Goal: Information Seeking & Learning: Learn about a topic

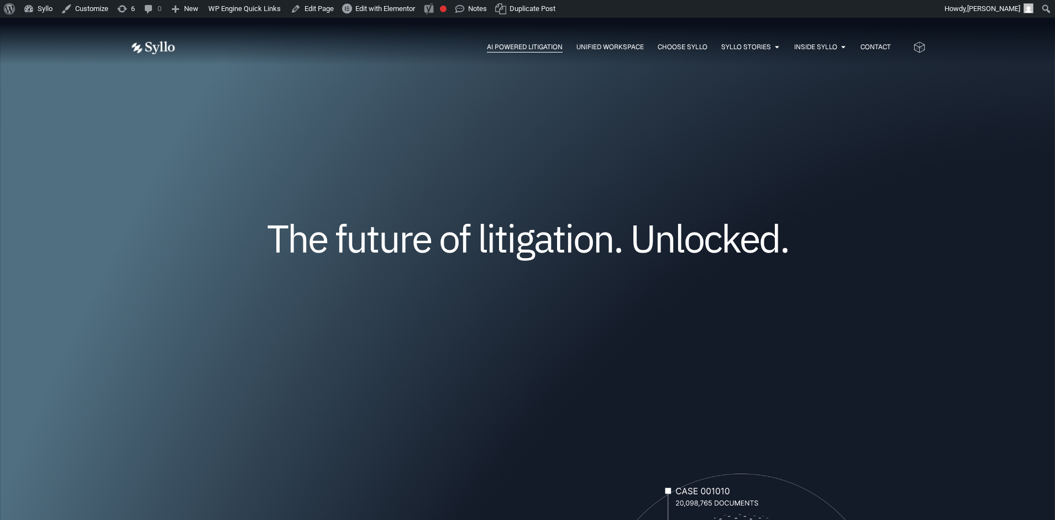
click at [515, 48] on span "AI Powered Litigation" at bounding box center [525, 47] width 76 height 10
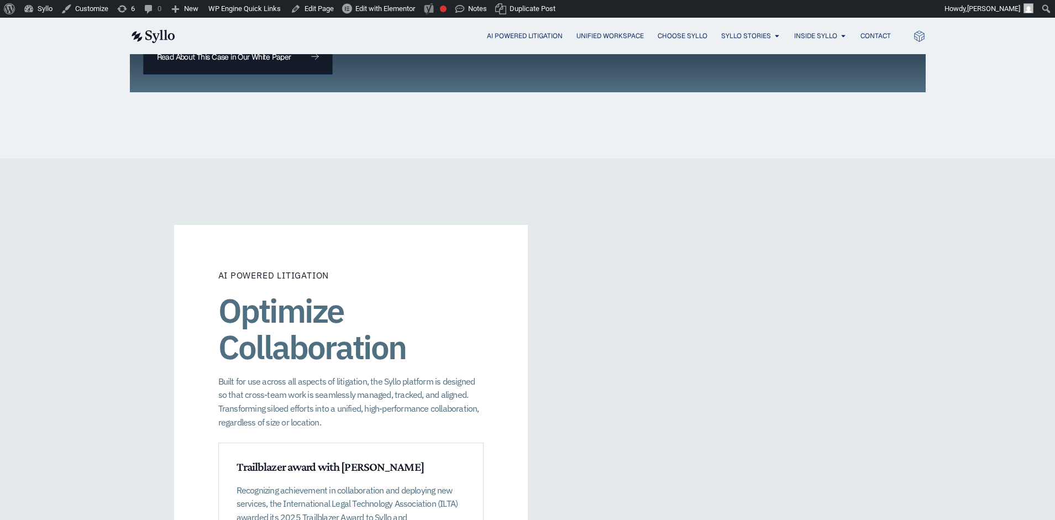
scroll to position [1272, 0]
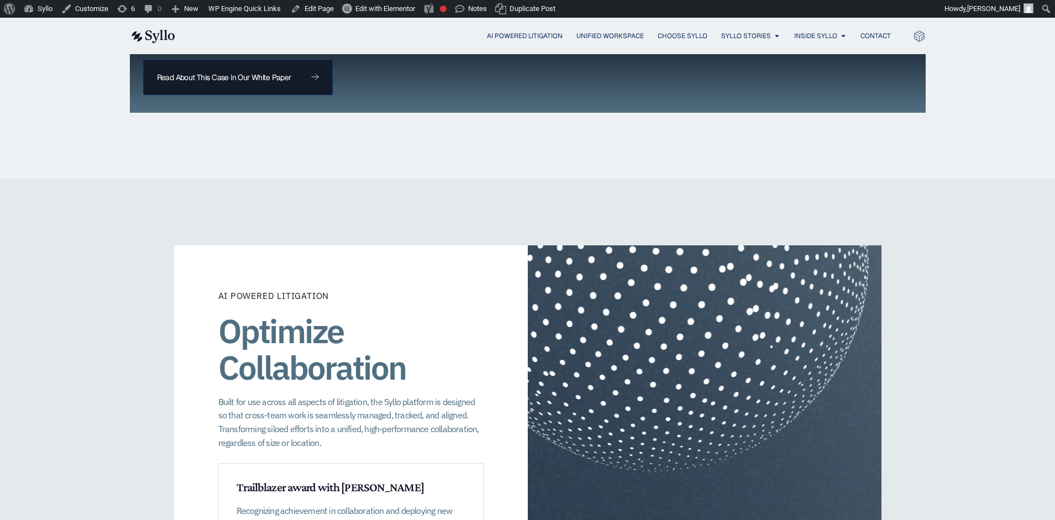
click at [168, 36] on img at bounding box center [152, 36] width 45 height 13
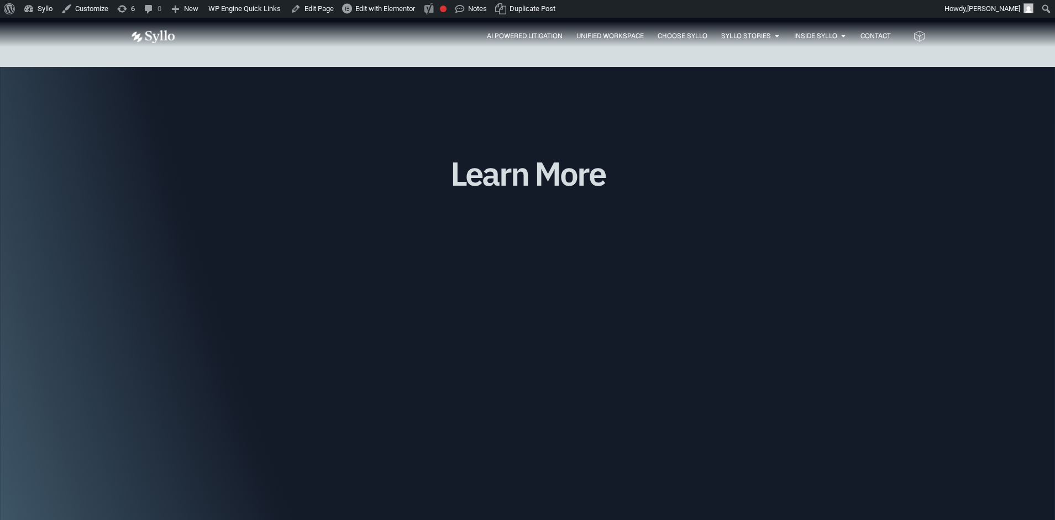
scroll to position [2788, 0]
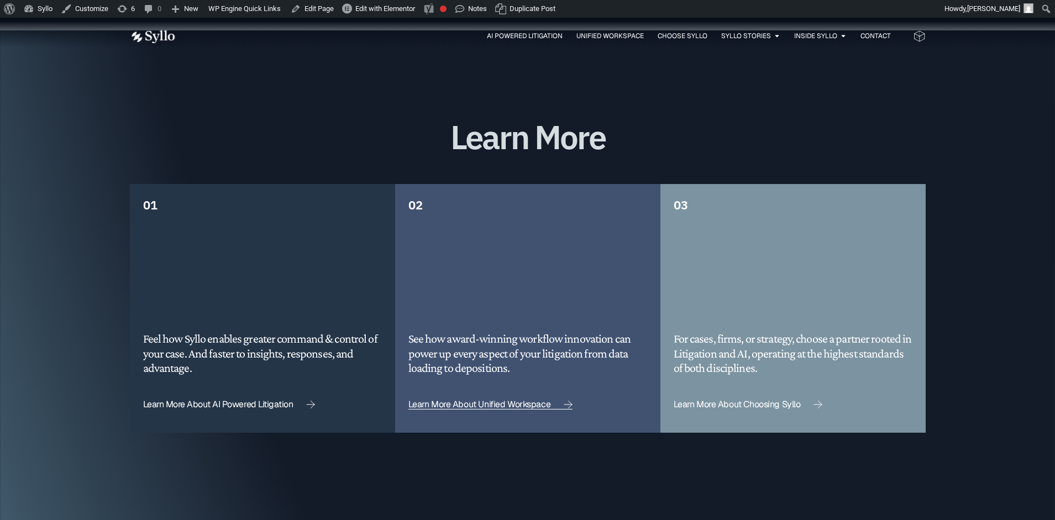
click at [530, 400] on span "Learn More About Unified Workspace" at bounding box center [479, 404] width 143 height 9
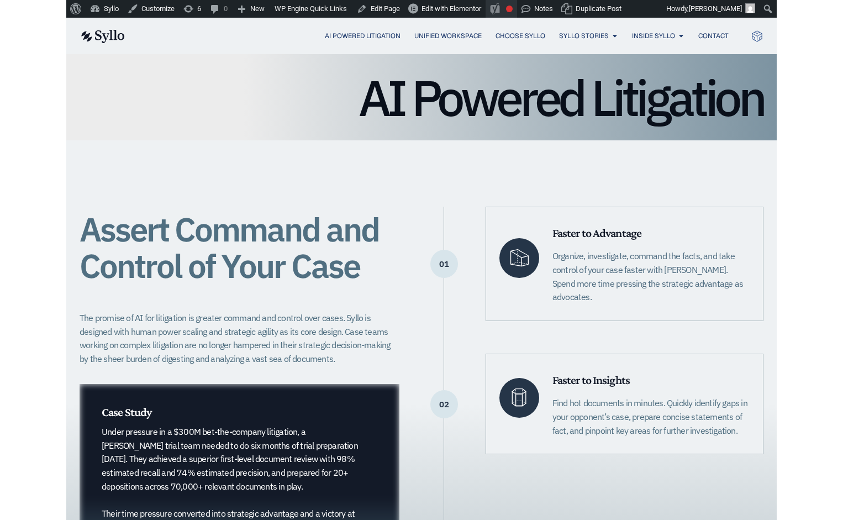
scroll to position [109, 0]
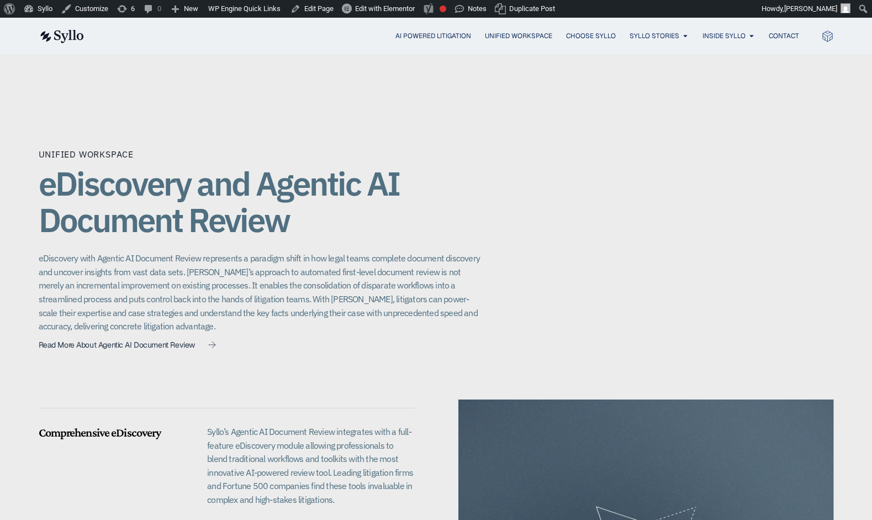
scroll to position [697, 0]
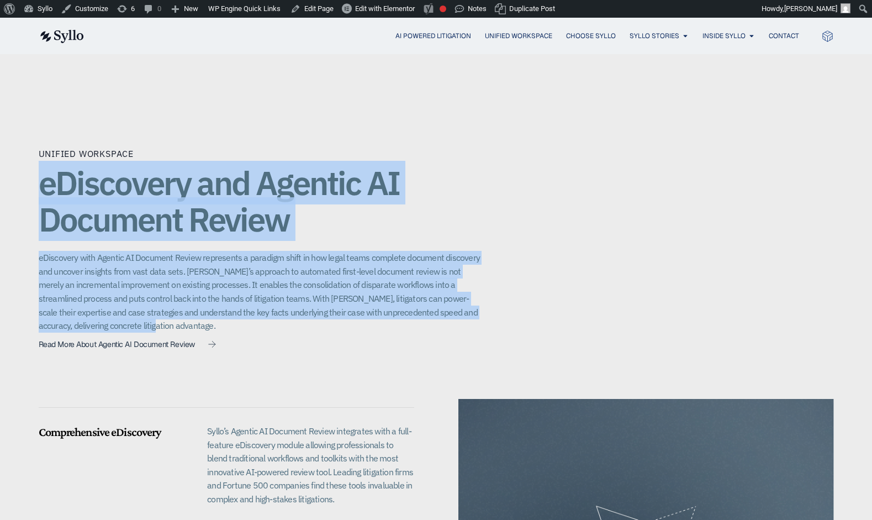
drag, startPoint x: 118, startPoint y: 314, endPoint x: 39, endPoint y: 151, distance: 181.1
click at [39, 151] on div "Unified Workspace eDiscovery and Agentic AI Document Review eDiscovery with Age…" at bounding box center [260, 251] width 442 height 208
copy div "eDiscovery and Agentic AI Document Review eDiscovery with Agentic AI Document R…"
click at [525, 236] on div "Unified Workspace eDiscovery and Agentic AI Document Review eDiscovery with Age…" at bounding box center [437, 428] width 796 height 660
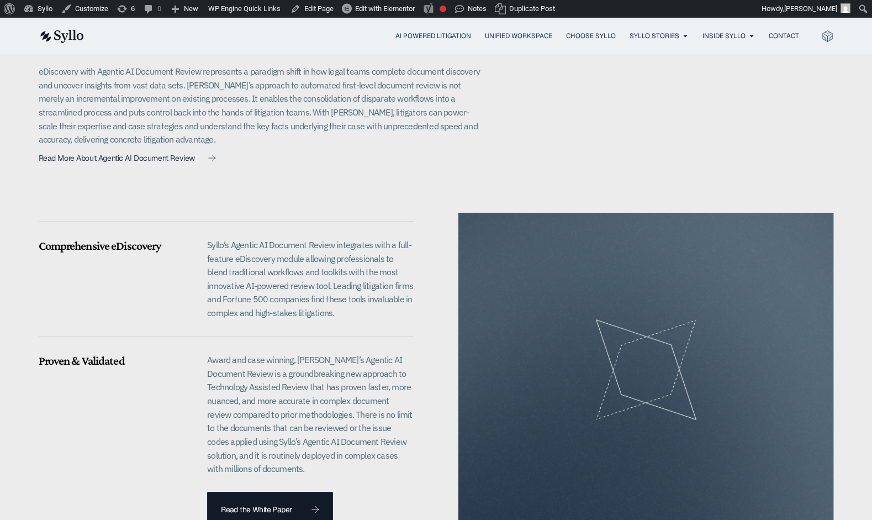
scroll to position [883, 0]
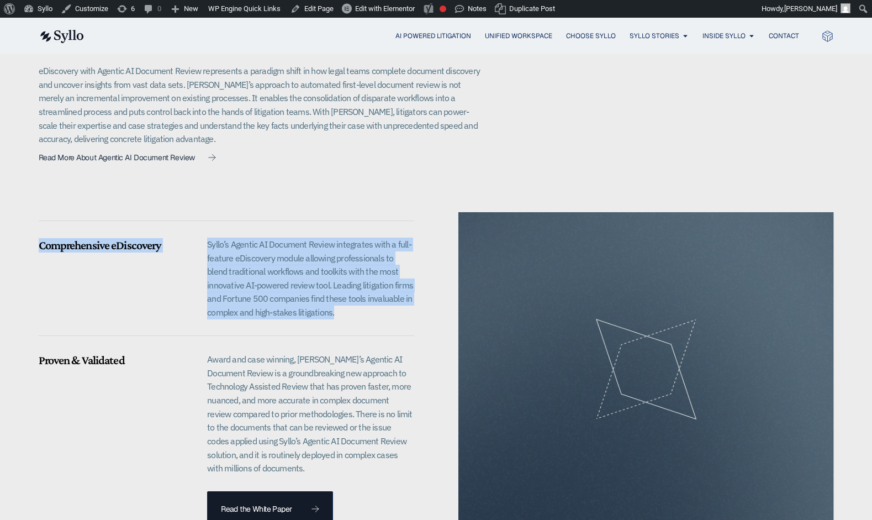
drag, startPoint x: 341, startPoint y: 303, endPoint x: 50, endPoint y: 221, distance: 303.1
click at [50, 221] on div "Comprehensive eDiscovery Syllo’s Agentic AI Document Review integrates with a f…" at bounding box center [227, 264] width 376 height 104
copy div "Comprehensive eDiscovery Syllo’s Agentic AI Document Review integrates with a f…"
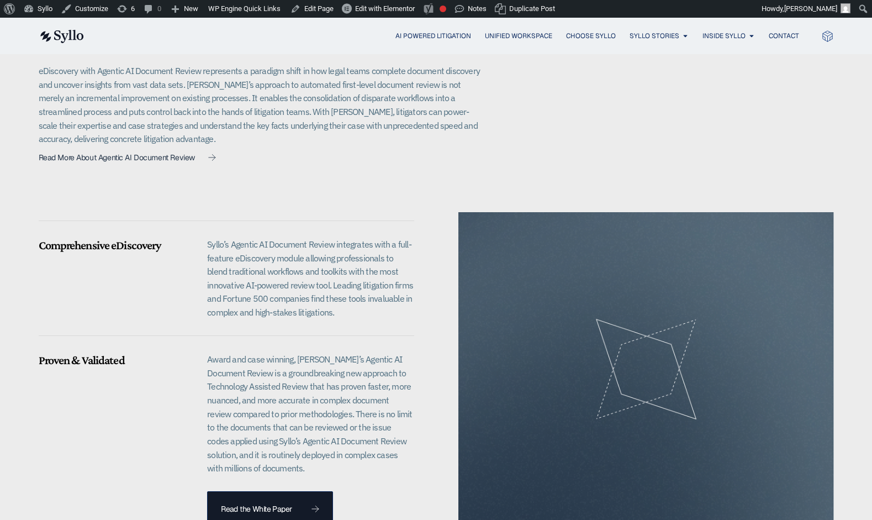
click at [514, 174] on div "Unified Workspace eDiscovery and Agentic AI Document Review eDiscovery with Age…" at bounding box center [437, 241] width 796 height 660
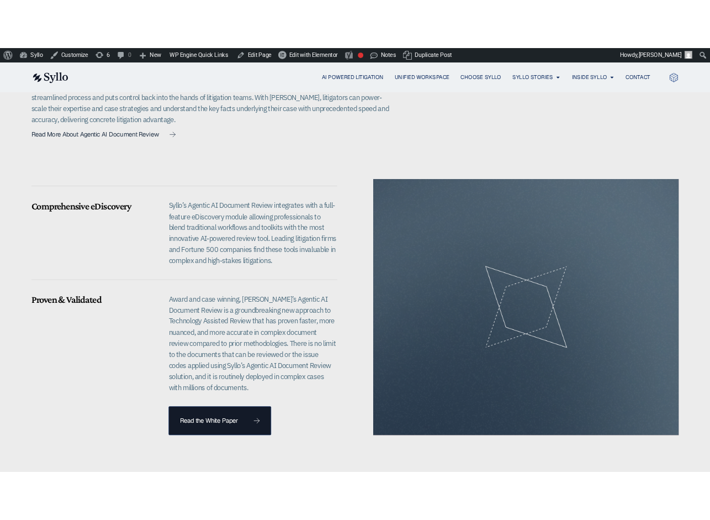
scroll to position [935, 0]
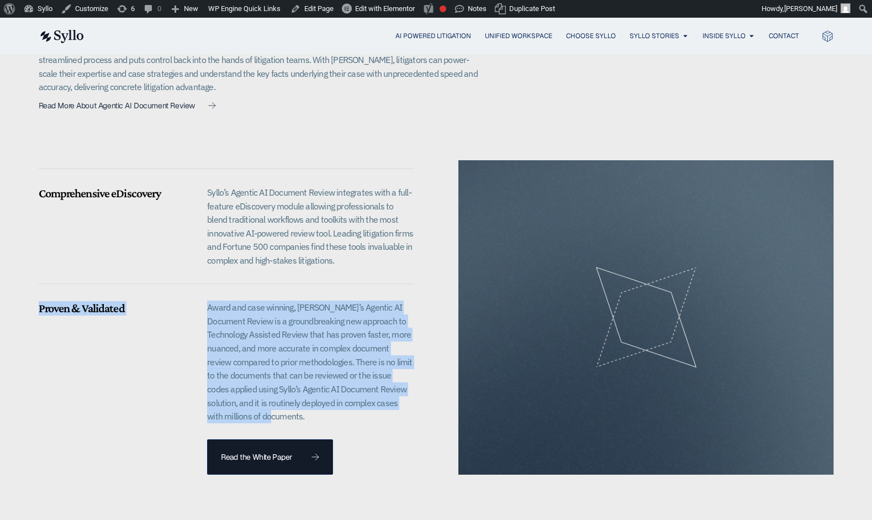
drag, startPoint x: 296, startPoint y: 403, endPoint x: 37, endPoint y: 310, distance: 275.4
click at [37, 310] on div "Unified Workspace eDiscovery and Agentic AI Document Review eDiscovery with Age…" at bounding box center [436, 189] width 872 height 660
copy div "Proven & Validated Award and case winning, Syllo’s Agentic AI Document Review i…"
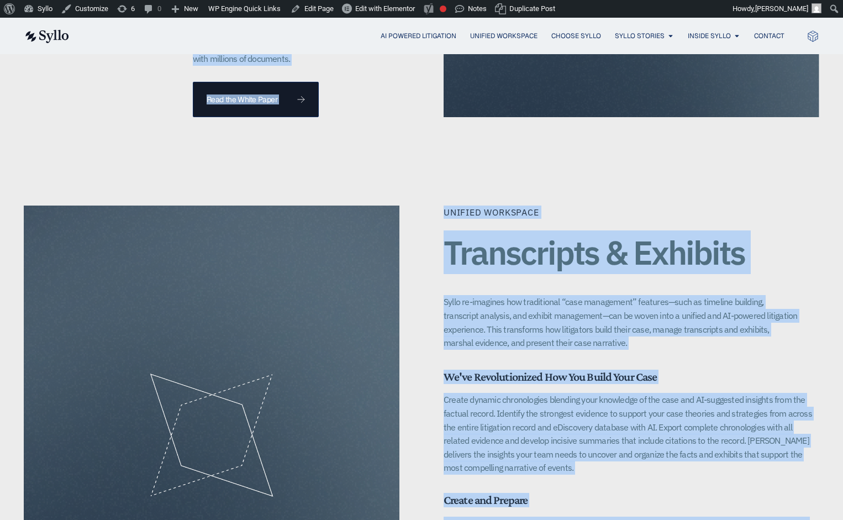
scroll to position [1183, 0]
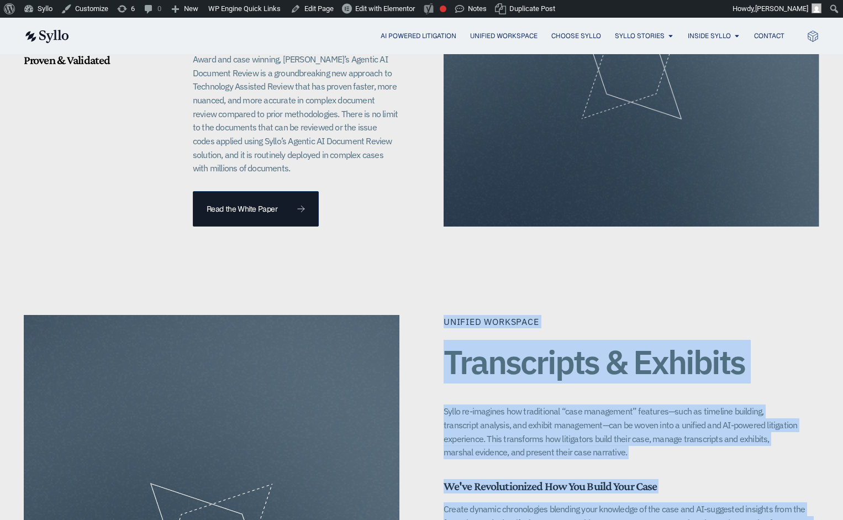
drag, startPoint x: 690, startPoint y: 404, endPoint x: 443, endPoint y: 315, distance: 263.0
copy div "Unified Workspace Transcripts & Exhibits Syllo re-imagines how traditional “cas…"
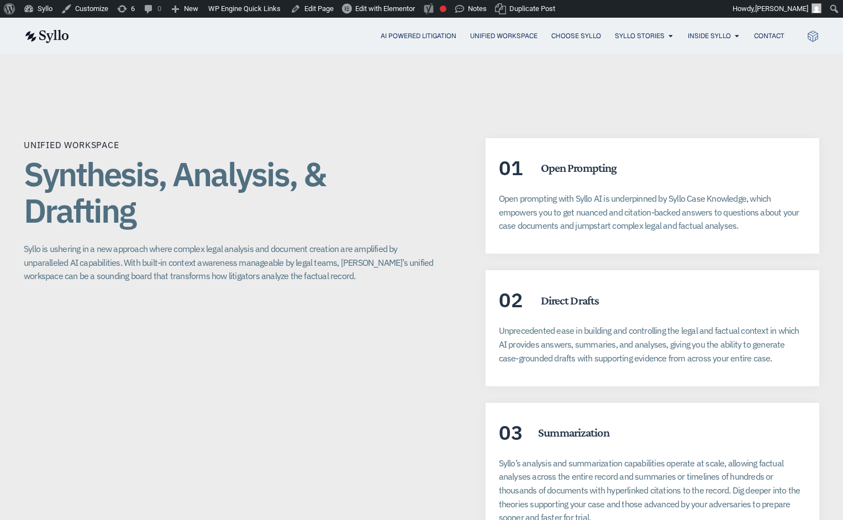
scroll to position [1906, 0]
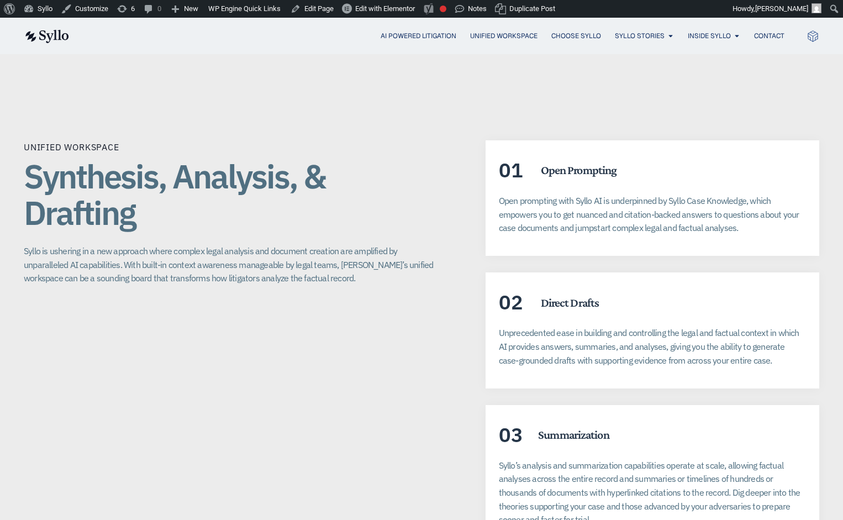
drag, startPoint x: 599, startPoint y: 505, endPoint x: 28, endPoint y: 161, distance: 666.6
click at [28, 161] on div "Unified Workspace Synthesis, Analysis, & Drafting Syllo is ushering in a new ap…" at bounding box center [422, 343] width 796 height 407
copy div "Synthesis, Analysis, & Drafting Syllo is ushering in a new approach where compl…"
click at [466, 342] on div "Unified Workspace Synthesis, Analysis, & Drafting Syllo is ushering in a new ap…" at bounding box center [422, 343] width 796 height 407
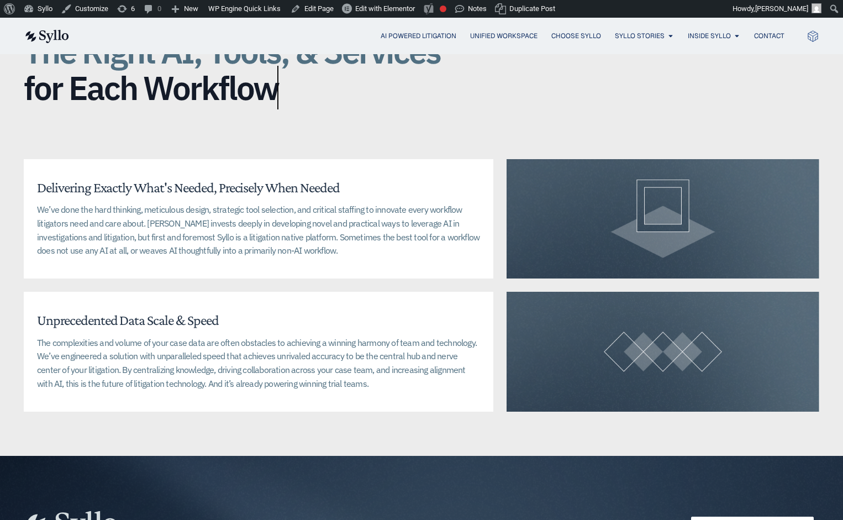
scroll to position [2485, 0]
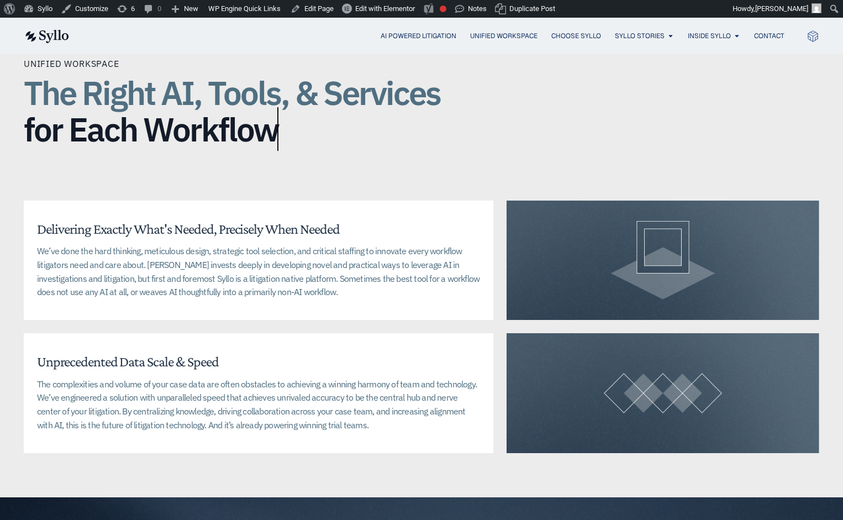
click at [523, 155] on div "Unified Workspace The Right AI, Tools, & Services for Each Workflow Delivering …" at bounding box center [422, 255] width 796 height 484
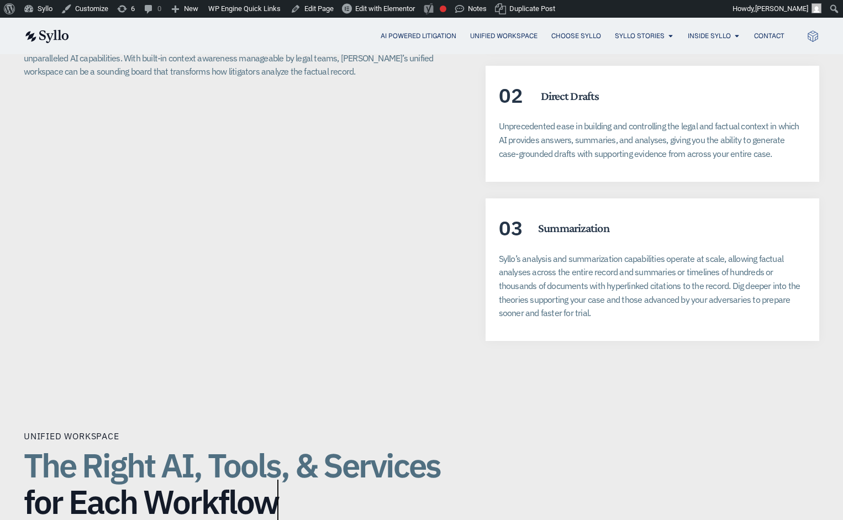
scroll to position [2112, 0]
click at [452, 367] on div "Unified Workspace Synthesis, Analysis, & Drafting Syllo is ushering in a new ap…" at bounding box center [422, 138] width 796 height 496
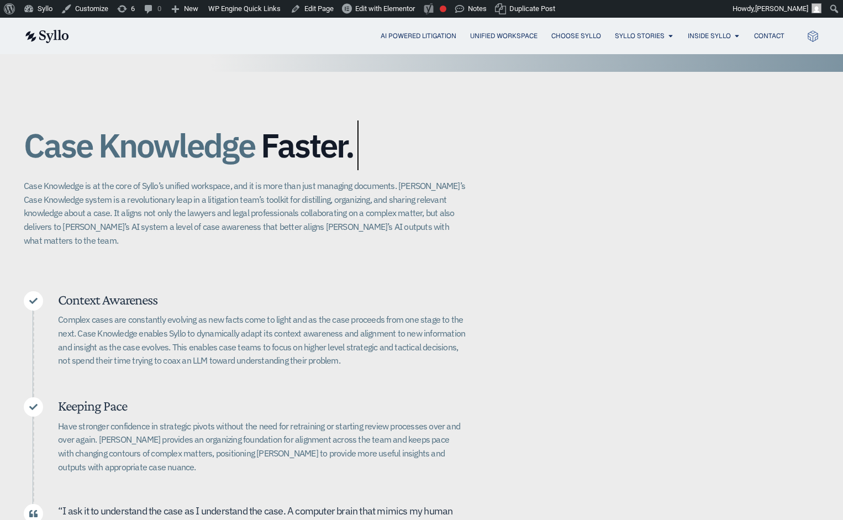
scroll to position [166, 0]
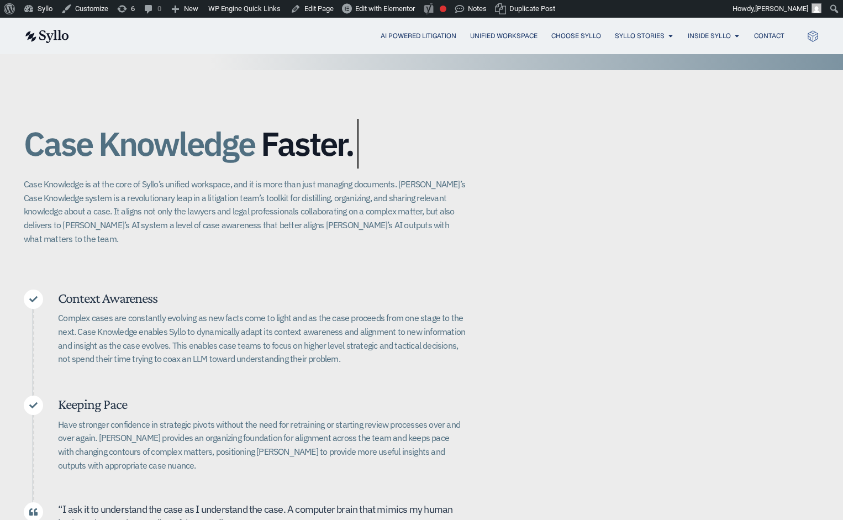
click at [604, 301] on div "Case Knowledge Better. Bigger. Faster. Case Knowledge is at the core of Syllo’s…" at bounding box center [422, 349] width 796 height 558
click at [418, 334] on p "Complex cases are constantly evolving as new facts come to light and as the cas…" at bounding box center [262, 338] width 408 height 55
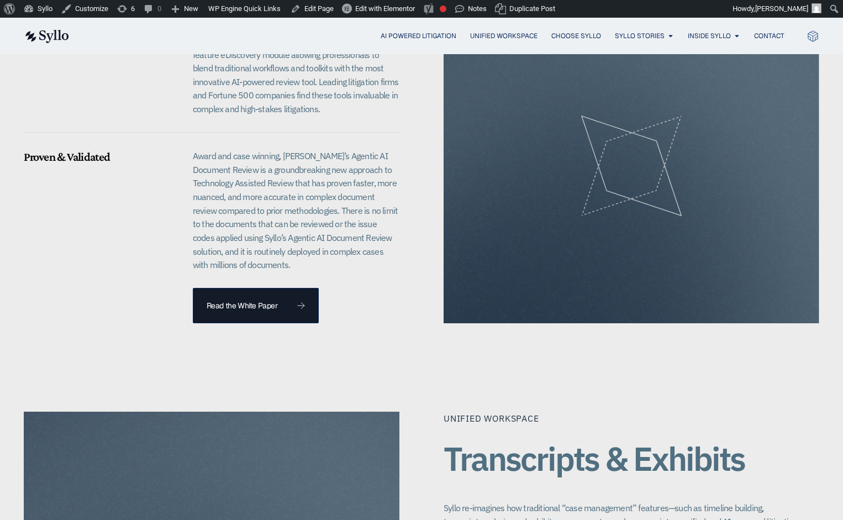
scroll to position [1087, 0]
drag, startPoint x: 261, startPoint y: 339, endPoint x: 532, endPoint y: 472, distance: 301.7
click at [532, 472] on div "Unified Workspace Transcripts & Exhibits Syllo re-imagines how traditional “cas…" at bounding box center [632, 483] width 376 height 144
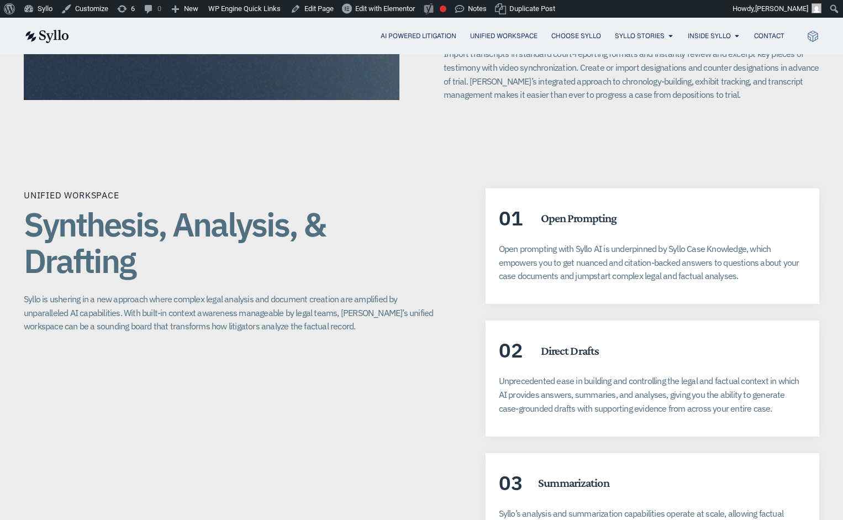
scroll to position [1886, 0]
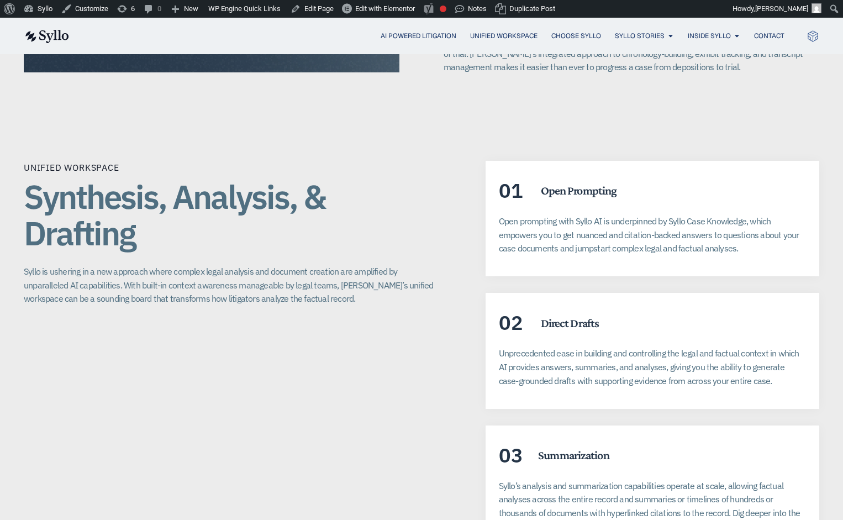
drag, startPoint x: 573, startPoint y: 241, endPoint x: 544, endPoint y: 215, distance: 39.1
click at [544, 215] on p "Open prompting with Syllo AI is underpinned by Syllo Case Knowledge, which empo…" at bounding box center [652, 234] width 307 height 41
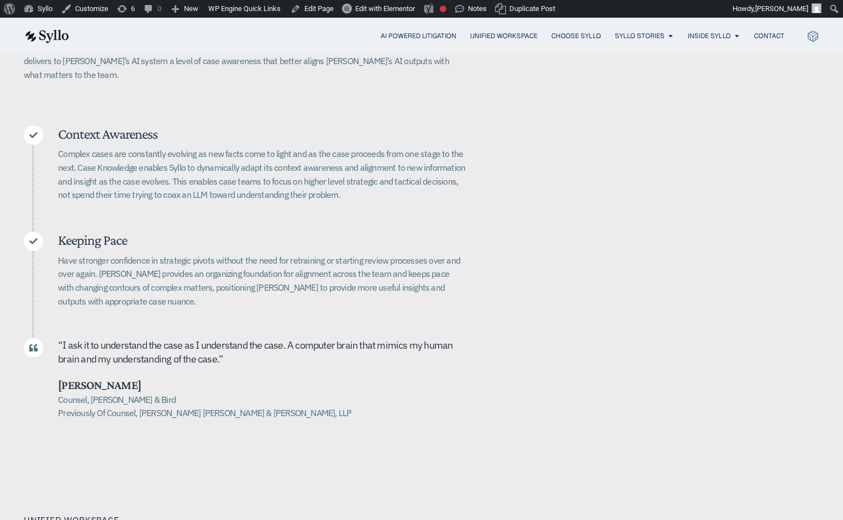
scroll to position [329, 0]
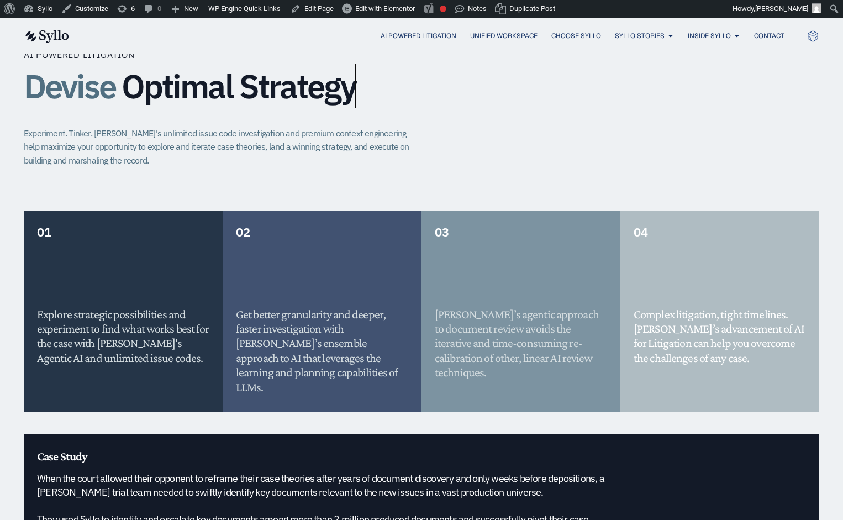
scroll to position [781, 0]
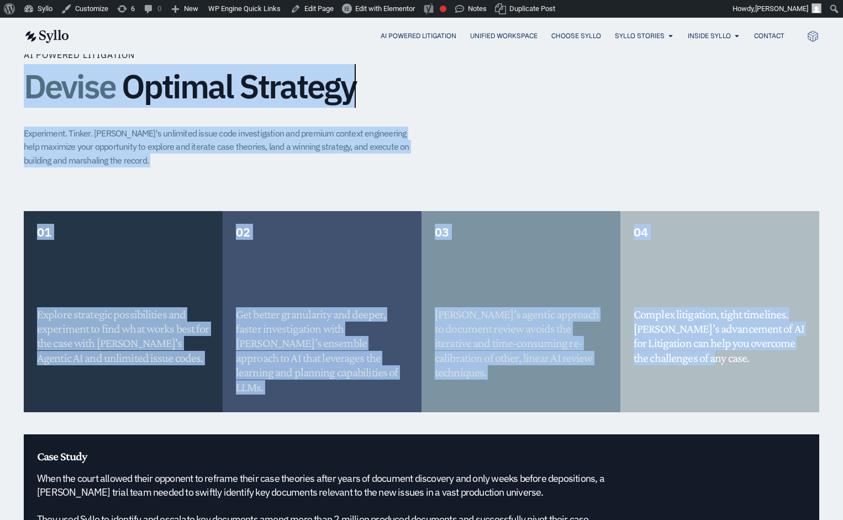
drag, startPoint x: 700, startPoint y: 371, endPoint x: 34, endPoint y: 92, distance: 721.6
click at [34, 92] on div "AI Powered Litigation Devise Optimal Strategy Experiment. Tinker. Syllo's unlim…" at bounding box center [422, 326] width 796 height 688
copy div "Devise Optimal Strategy Experiment. Tinker. Syllo's unlimited issue code invest…"
click at [571, 277] on div "Syllo’s agentic approach to document review avoids the iterative and time-consu…" at bounding box center [521, 317] width 172 height 125
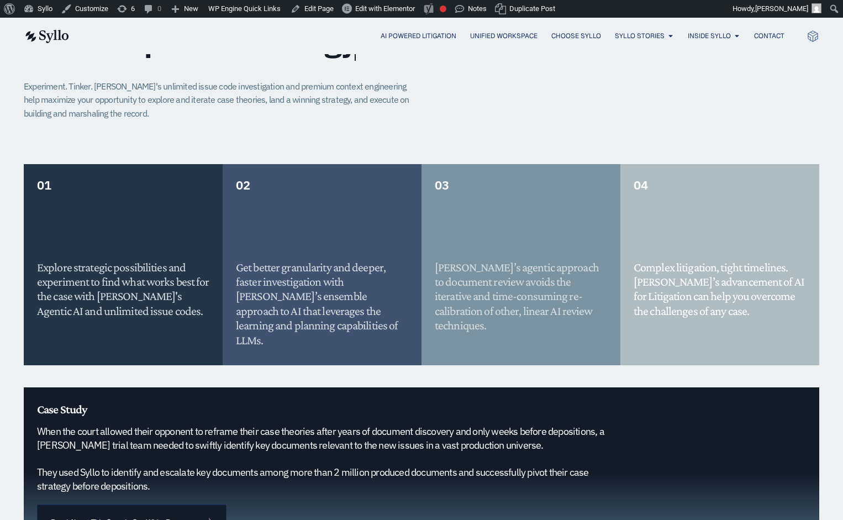
scroll to position [710, 0]
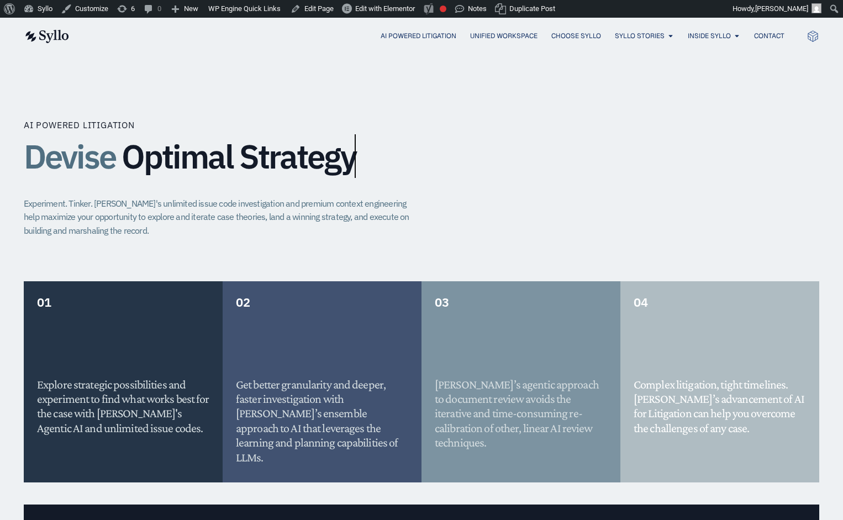
click at [322, 213] on p "Experiment. Tinker. [PERSON_NAME]'s unlimited issue code investigation and prem…" at bounding box center [221, 217] width 395 height 41
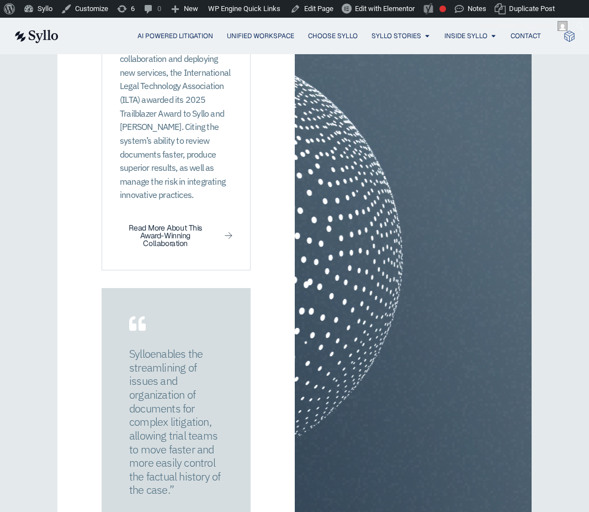
scroll to position [1894, 0]
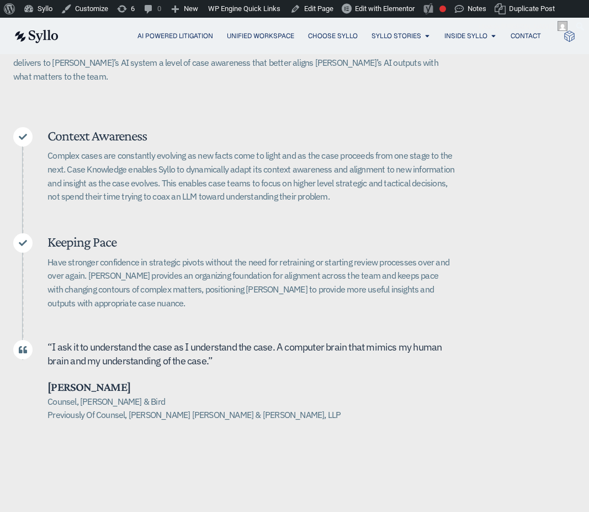
click at [43, 40] on img at bounding box center [35, 36] width 45 height 13
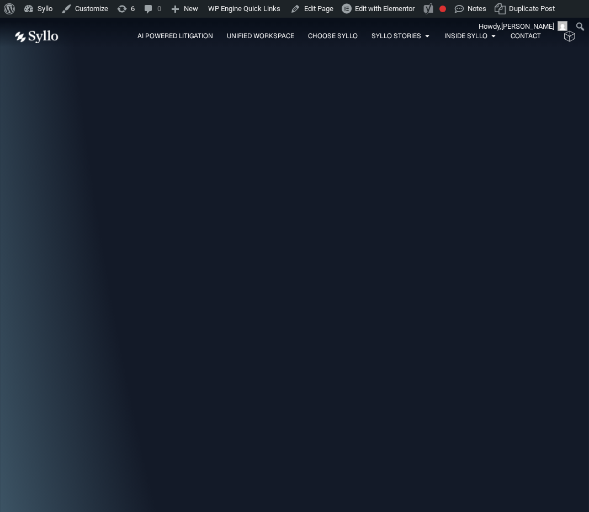
scroll to position [2501, 0]
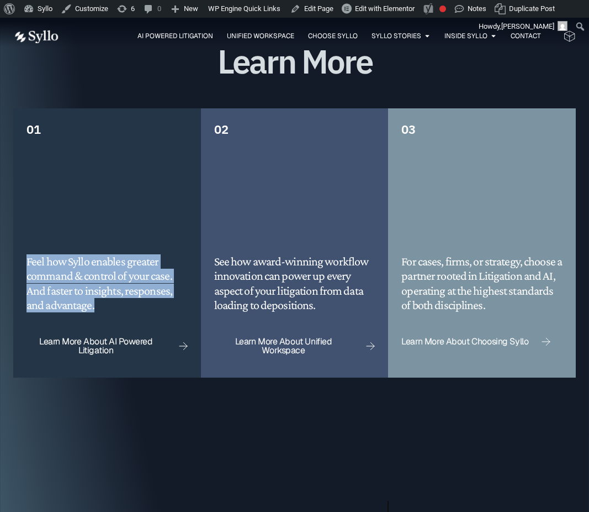
drag, startPoint x: 82, startPoint y: 293, endPoint x: 26, endPoint y: 251, distance: 70.3
click at [26, 251] on div "01 Feel how Syllo enables greater command & control of your case. And faster to…" at bounding box center [107, 243] width 188 height 270
copy h5 "Feel how Syllo enables greater command & control of your case. And faster to in…"
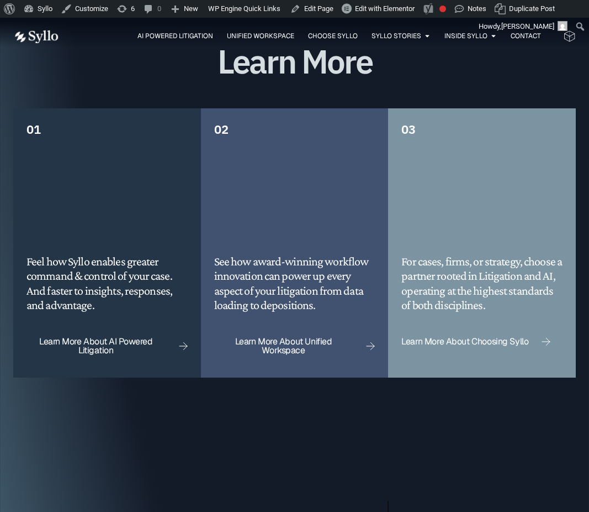
click at [298, 277] on h5 "See how award-winning workflow innovation can power up every aspect of your lit…" at bounding box center [294, 283] width 161 height 59
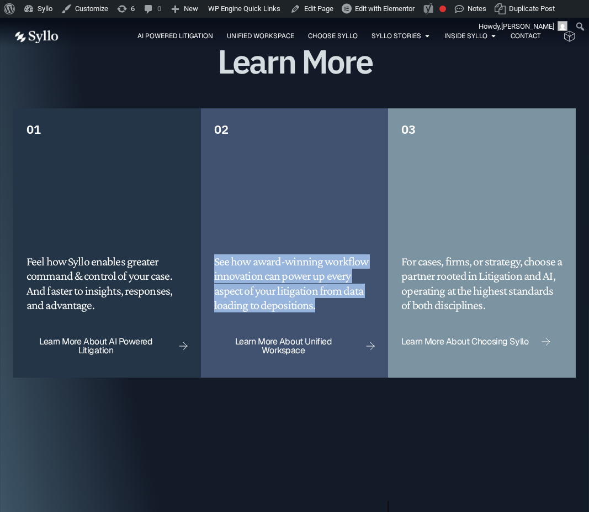
drag, startPoint x: 324, startPoint y: 296, endPoint x: 208, endPoint y: 248, distance: 124.9
click at [208, 248] on div "02 See how award-winning workflow innovation can power up every aspect of your …" at bounding box center [295, 243] width 188 height 270
copy h5 "See how award-winning workflow innovation can power up every aspect of your lit…"
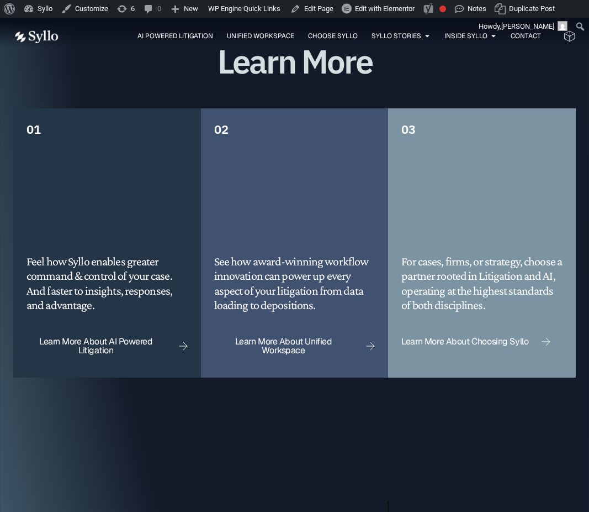
click at [491, 293] on h5 "For cases, firms, or strategy, choose a partner rooted in Litigation and AI, op…" at bounding box center [482, 283] width 161 height 59
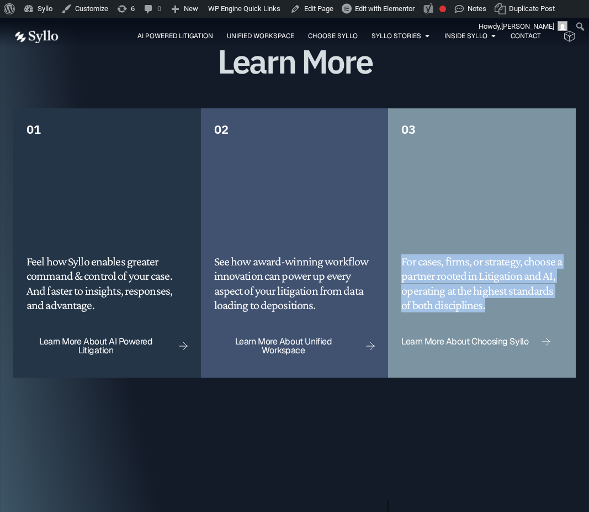
drag, startPoint x: 480, startPoint y: 296, endPoint x: 398, endPoint y: 250, distance: 93.5
click at [398, 250] on div "03 For cases, firms, or strategy, choose a partner rooted in Litigation and AI,…" at bounding box center [482, 243] width 188 height 270
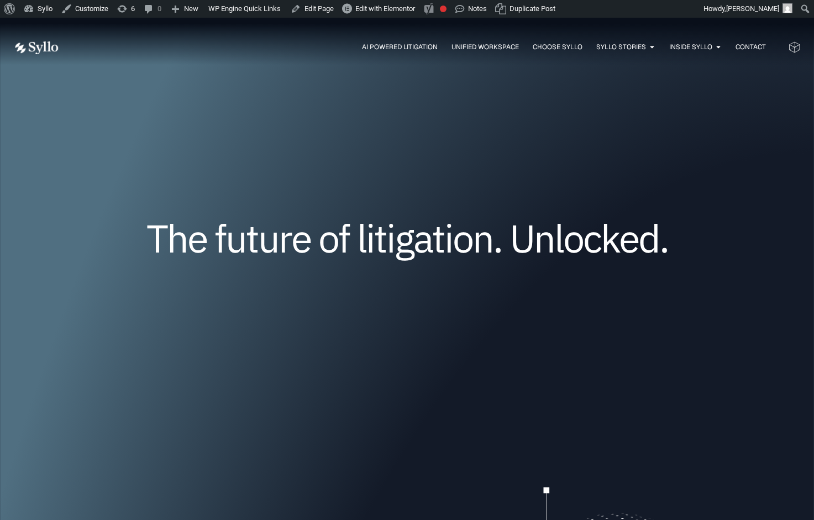
click at [496, 52] on div "Unified Workspace" at bounding box center [484, 47] width 67 height 10
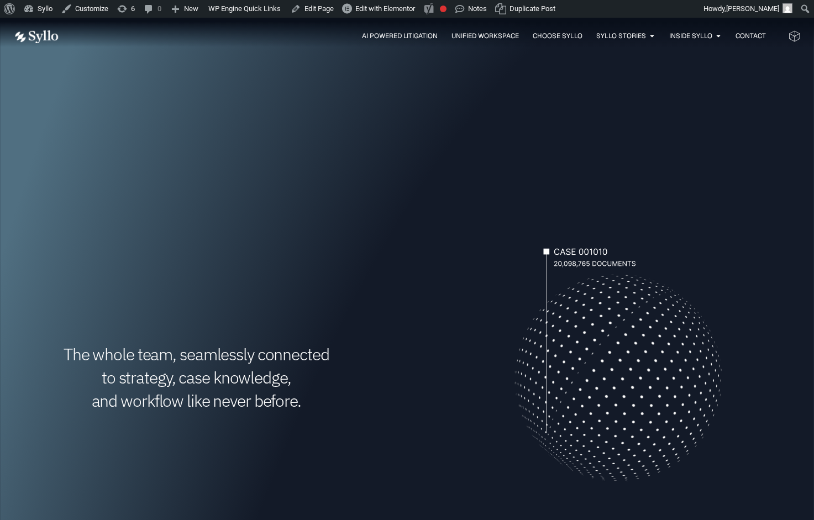
scroll to position [251, 0]
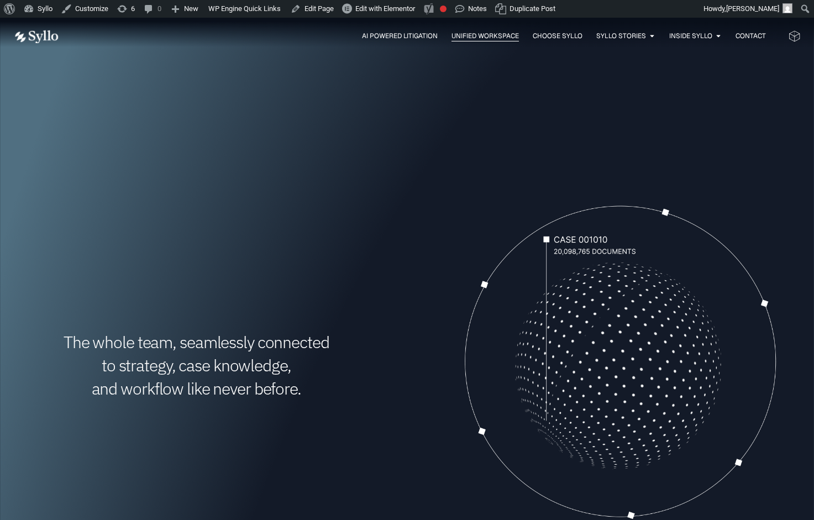
click at [473, 33] on span "Unified Workspace" at bounding box center [484, 36] width 67 height 10
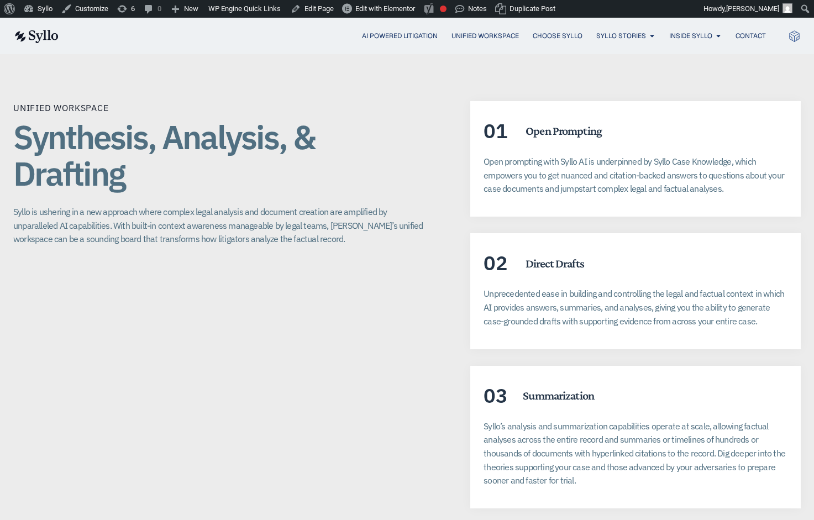
scroll to position [1968, 0]
drag, startPoint x: 14, startPoint y: 121, endPoint x: 587, endPoint y: 467, distance: 669.9
click at [587, 467] on div "Unified Workspace Synthesis, Analysis, & Drafting Syllo is ushering in a new ap…" at bounding box center [406, 304] width 787 height 407
copy div "Synthesis, Analysis, & Drafting Syllo is ushering in a new approach where compl…"
click at [322, 243] on div "Unified Workspace Synthesis, Analysis, & Drafting Syllo is ushering in a new ap…" at bounding box center [219, 304] width 413 height 407
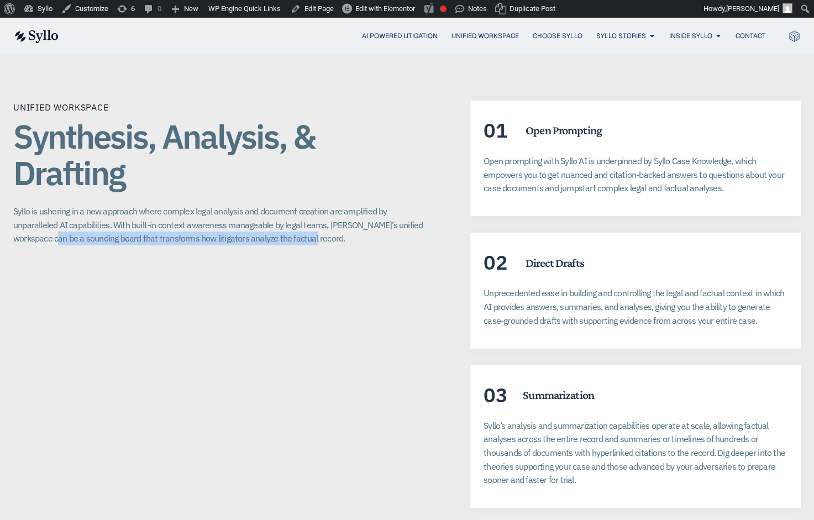
drag, startPoint x: 316, startPoint y: 224, endPoint x: 45, endPoint y: 226, distance: 271.3
click at [45, 226] on p "Syllo is ushering in a new approach where complex legal analysis and document c…" at bounding box center [219, 224] width 413 height 41
copy p "sounding board that transforms how litigators analyze the factual record."
click at [250, 461] on div "Unified Workspace Synthesis, Analysis, & Drafting Syllo is ushering in a new ap…" at bounding box center [219, 304] width 413 height 407
drag, startPoint x: 327, startPoint y: 213, endPoint x: 298, endPoint y: 230, distance: 33.4
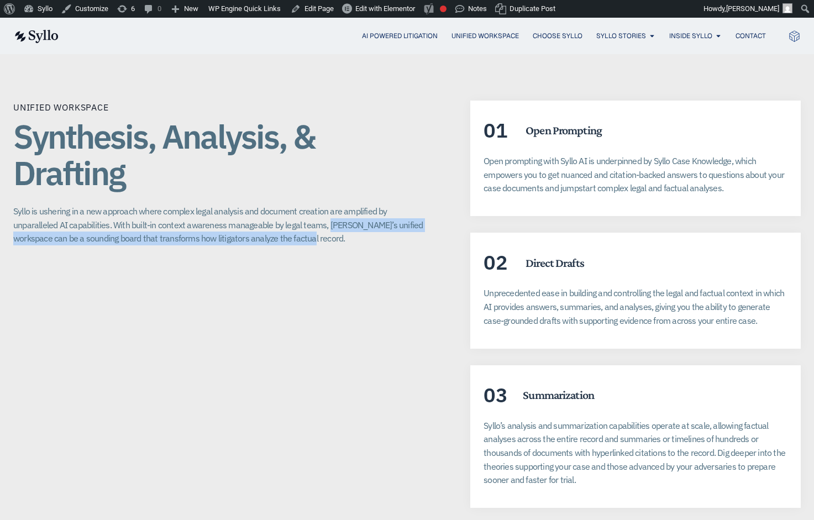
click at [298, 230] on p "Syllo is ushering in a new approach where complex legal analysis and document c…" at bounding box center [219, 224] width 413 height 41
copy p "Syllo’s unified workspace can be a sounding board that transforms how litigator…"
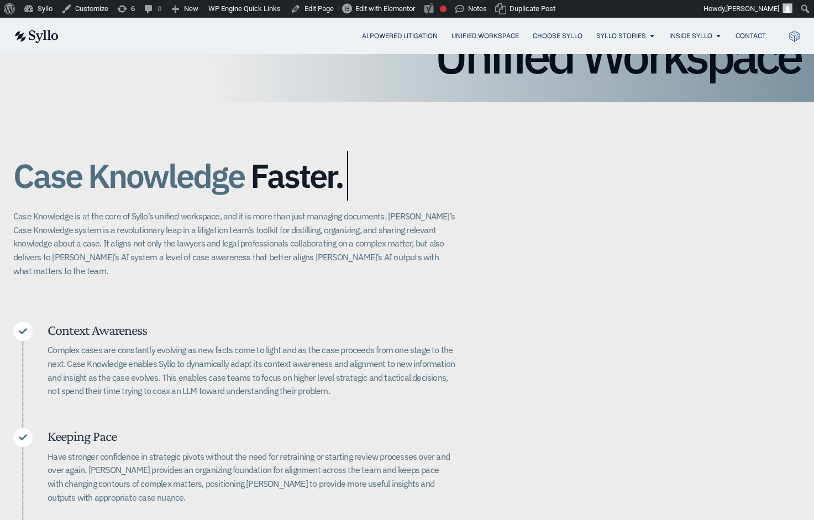
scroll to position [193, 0]
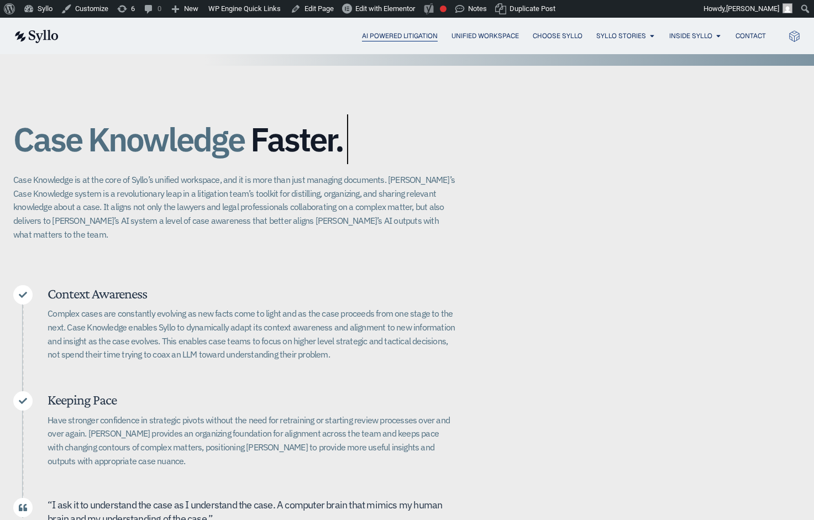
click at [393, 34] on span "AI Powered Litigation" at bounding box center [400, 36] width 76 height 10
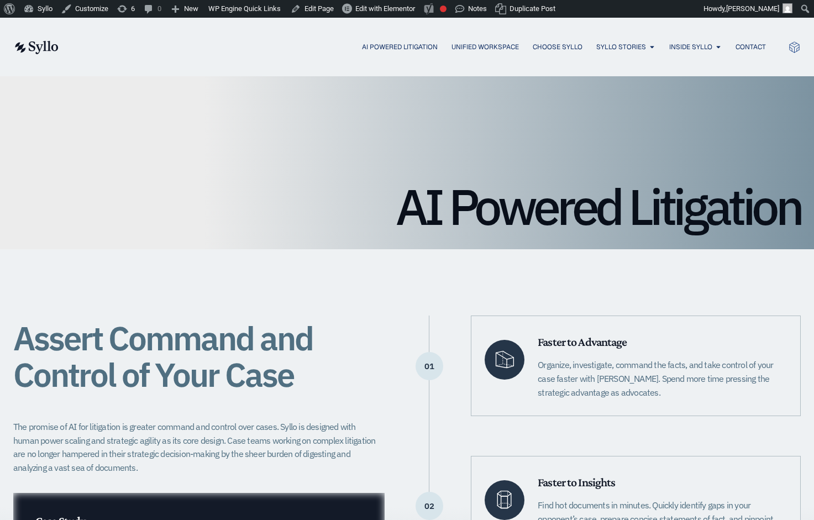
click at [594, 272] on div "Assert Command and Control of Your Case The promise of AI for litigation is gre…" at bounding box center [406, 505] width 787 height 513
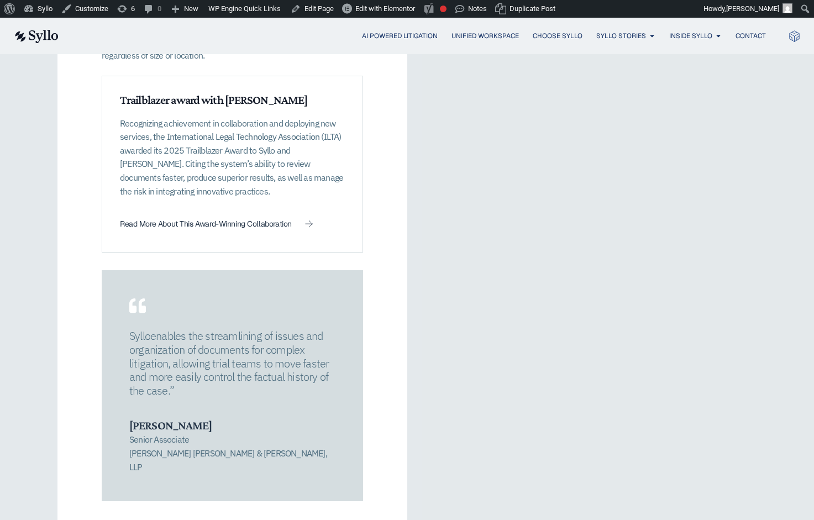
scroll to position [1662, 0]
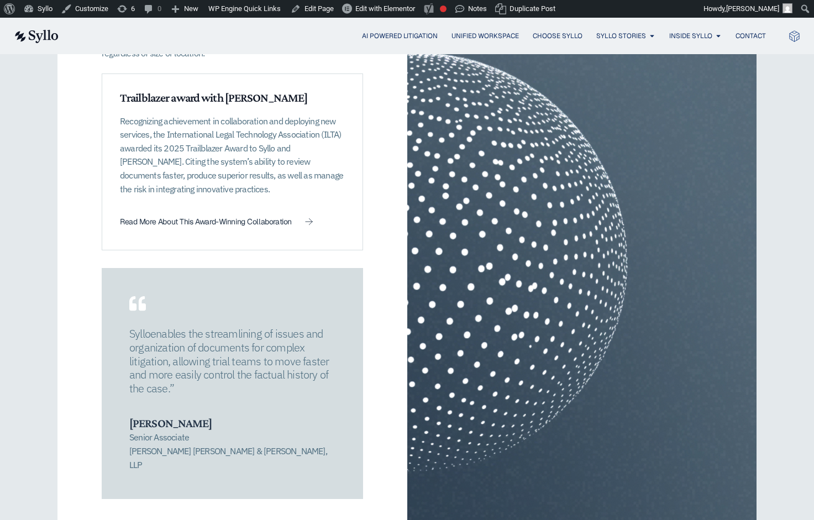
click at [674, 136] on div at bounding box center [582, 200] width 350 height 688
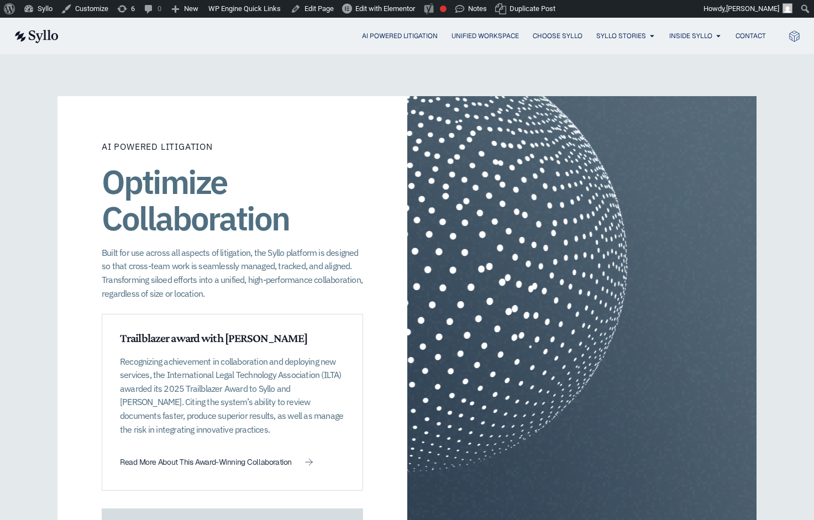
scroll to position [1415, 0]
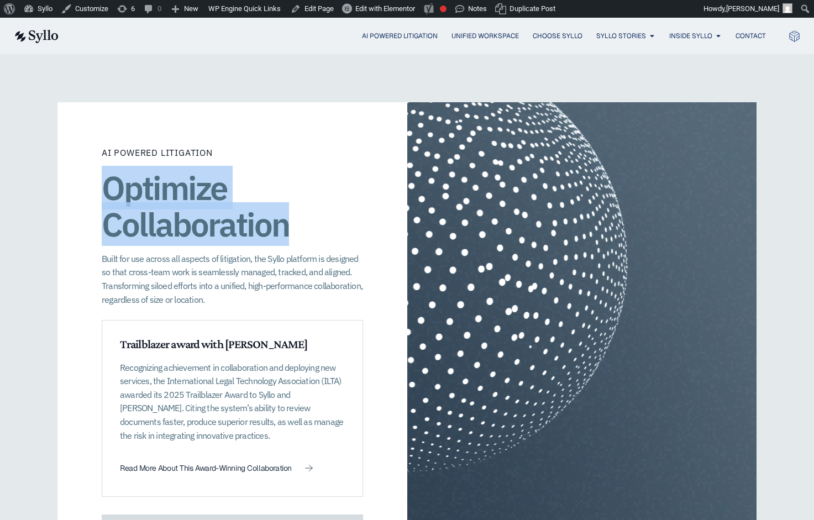
drag, startPoint x: 284, startPoint y: 218, endPoint x: 106, endPoint y: 182, distance: 182.0
click at [106, 182] on h1 "Optimize Collaboration" at bounding box center [232, 206] width 261 height 73
copy h1 "Optimize Collaboration"
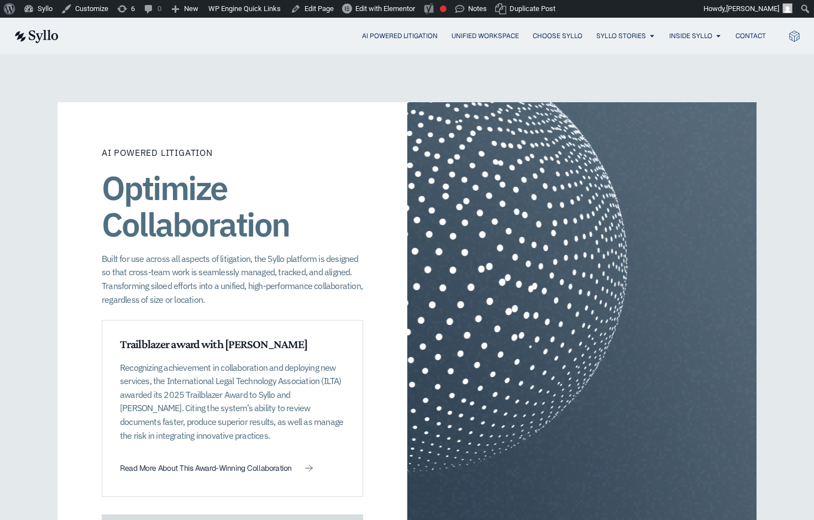
click at [644, 343] on div at bounding box center [582, 446] width 350 height 688
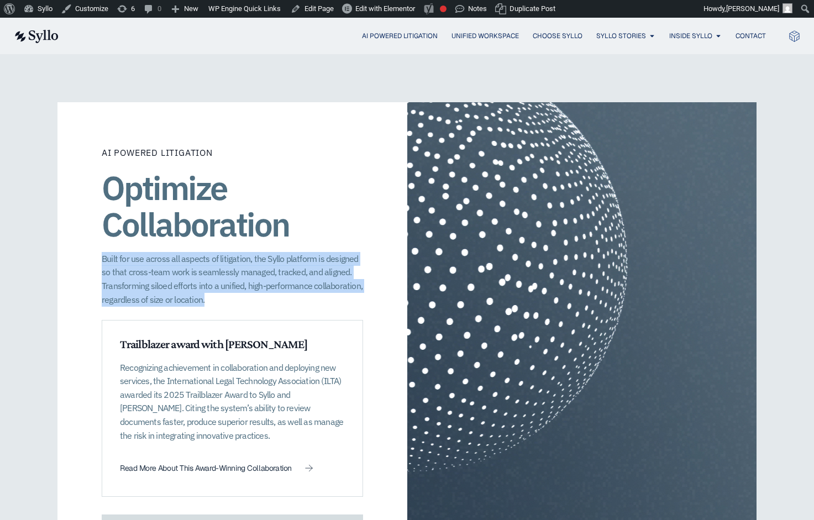
drag, startPoint x: 209, startPoint y: 286, endPoint x: 98, endPoint y: 249, distance: 117.0
click at [98, 249] on div "AI Powered Litigation Optimize Collaboration Built for use across all aspects o…" at bounding box center [232, 446] width 350 height 688
copy p "Built for use across all aspects of litigation, the Syllo platform is designed …"
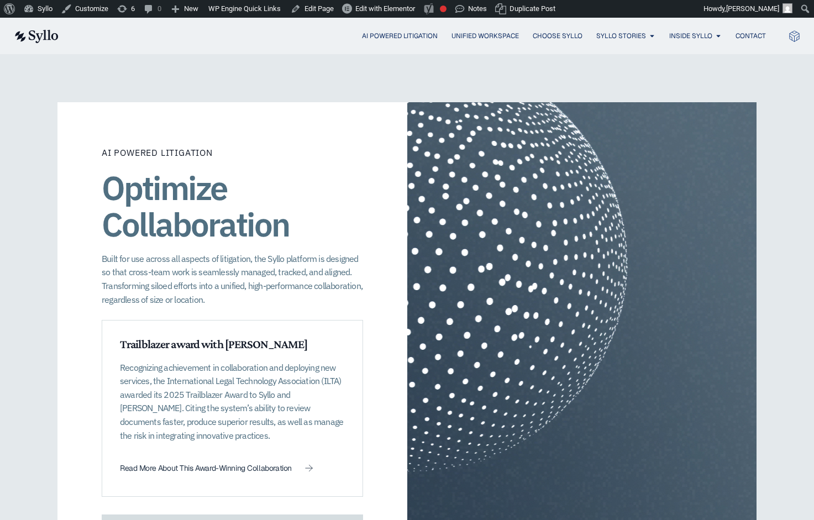
click at [617, 351] on div at bounding box center [582, 446] width 350 height 688
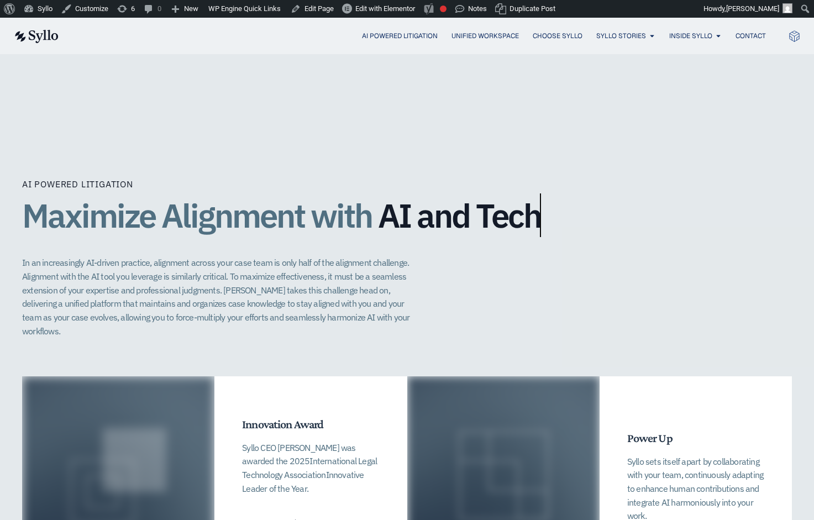
scroll to position [2160, 0]
click at [425, 197] on span "AI and Tech​" at bounding box center [459, 215] width 163 height 36
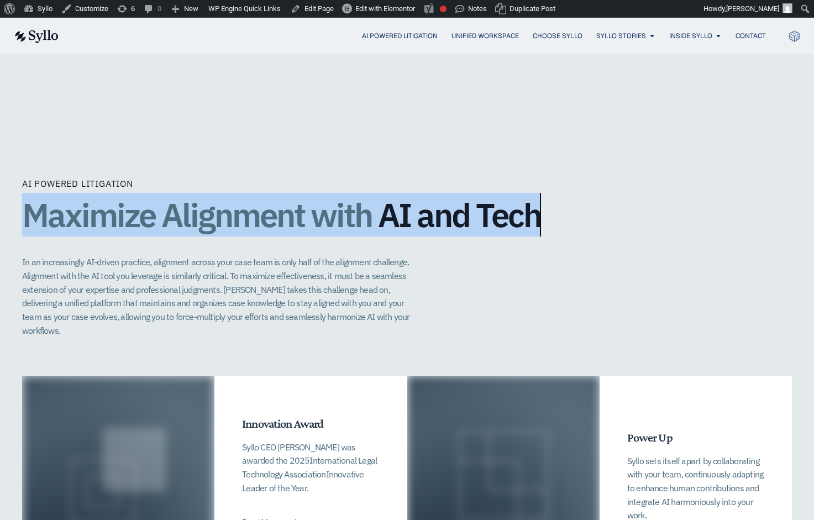
click at [425, 197] on span "AI and Tech​" at bounding box center [459, 215] width 163 height 36
copy div "Maximize Alignment with AI and Tech​"
click at [752, 213] on div "Maximize Alignment with AI and Tech​" at bounding box center [407, 217] width 770 height 50
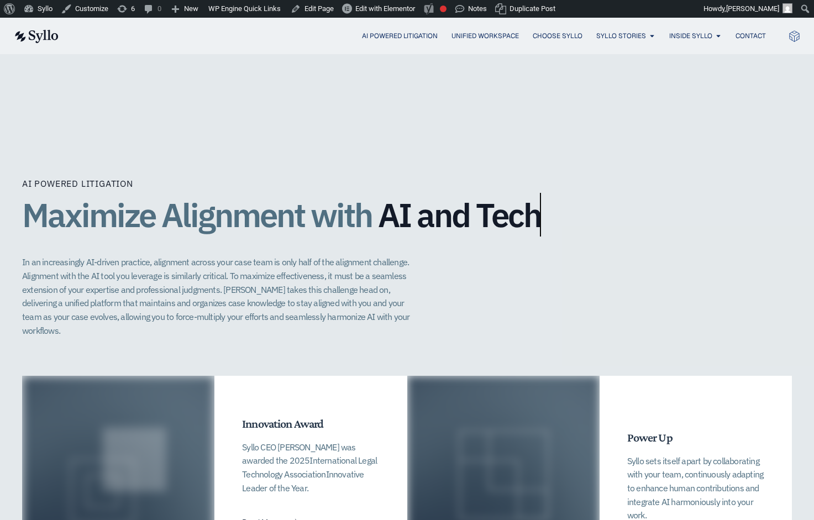
click at [236, 313] on div "AI Powered Litigation Maximize Alignment with AI and Tech​ In an increasingly A…" at bounding box center [407, 276] width 770 height 198
click at [199, 286] on p "In an increasingly AI-driven practice, alignment across your case team is only …" at bounding box center [221, 296] width 399 height 82
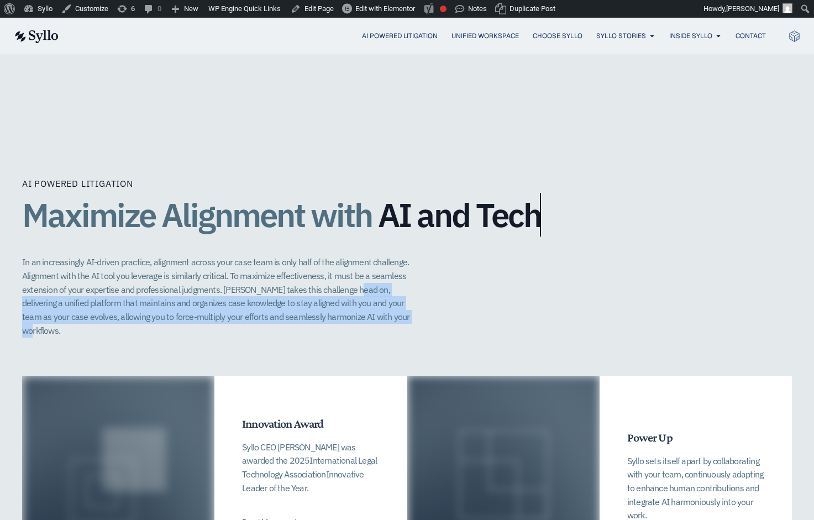
drag, startPoint x: 384, startPoint y: 290, endPoint x: 345, endPoint y: 266, distance: 45.4
click at [345, 266] on p "In an increasingly AI-driven practice, alignment across your case team is only …" at bounding box center [221, 296] width 399 height 82
copy p "delivering a unified platform that maintains and organizes case knowledge to st…"
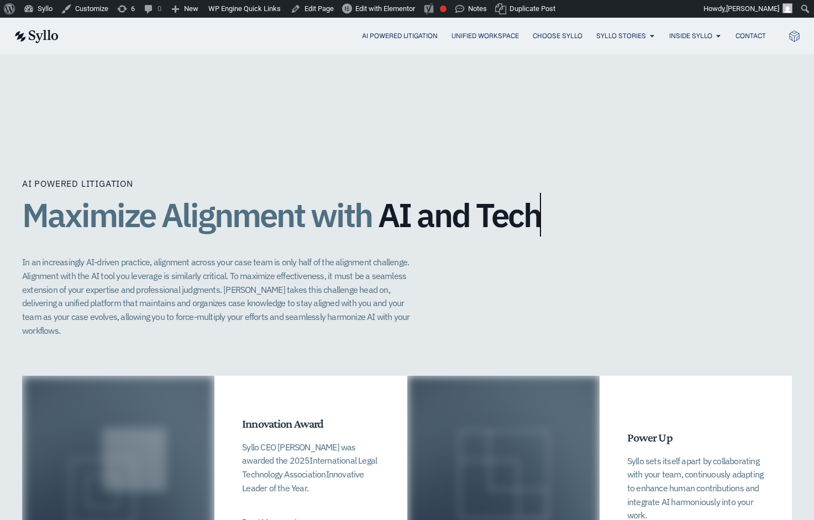
click at [665, 245] on div "AI Powered Litigation Maximize Alignment with AI and Tech​ In an increasingly A…" at bounding box center [407, 257] width 770 height 160
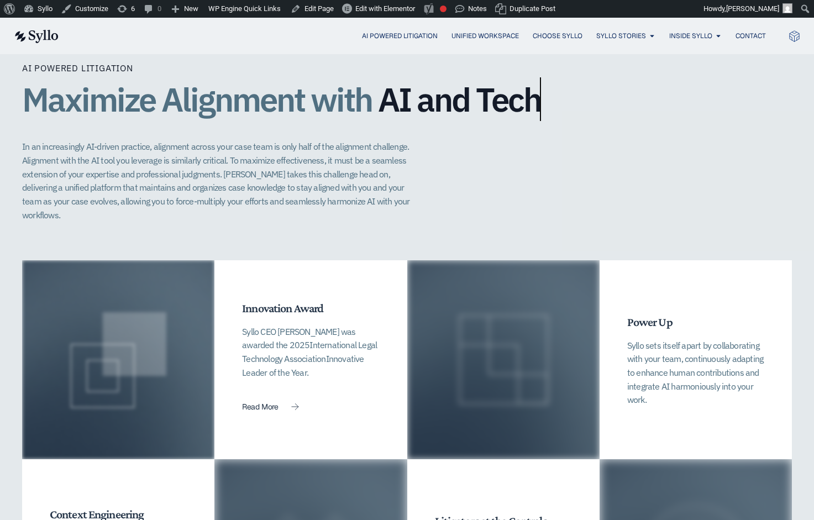
scroll to position [2276, 0]
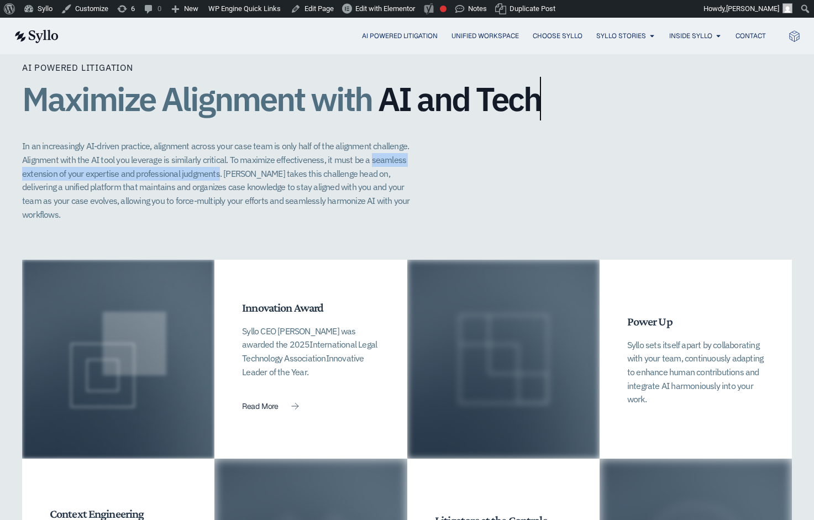
drag, startPoint x: 218, startPoint y: 149, endPoint x: 367, endPoint y: 134, distance: 149.4
click at [367, 139] on p "In an increasingly AI-driven practice, alignment across your case team is only …" at bounding box center [221, 180] width 399 height 82
copy p "seamless extension of your expertise and professional judgments"
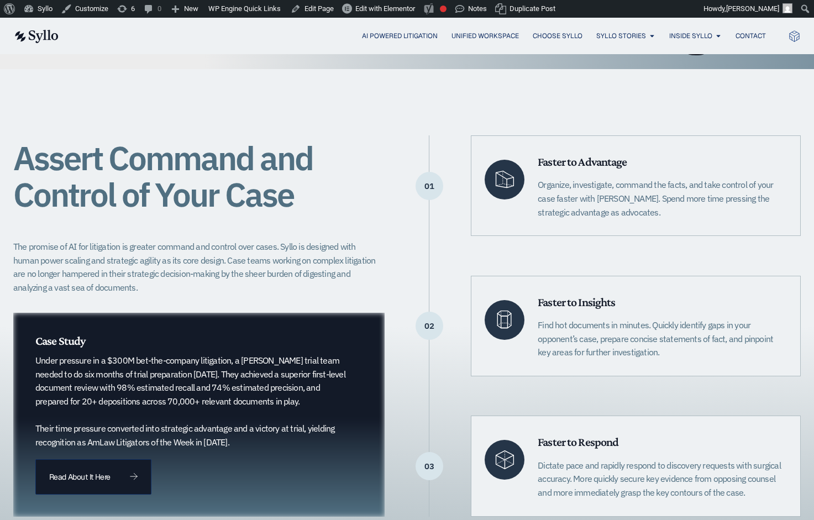
scroll to position [181, 0]
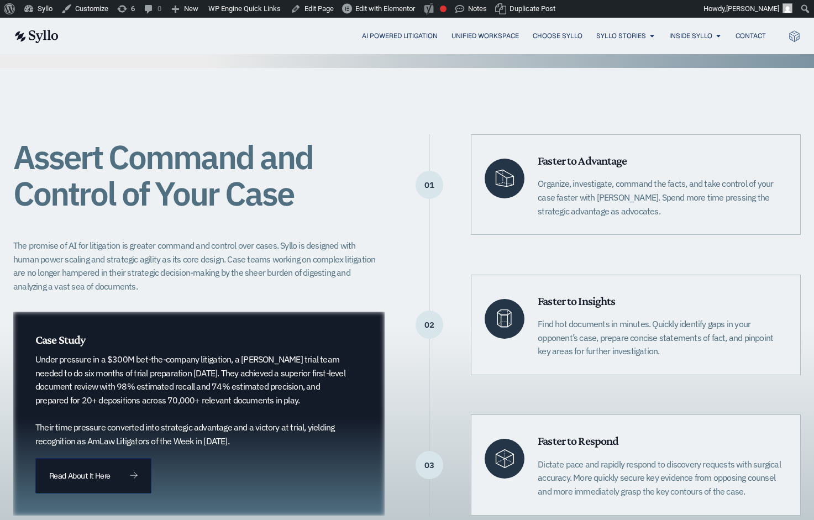
drag, startPoint x: 80, startPoint y: 346, endPoint x: 642, endPoint y: 192, distance: 582.7
click at [642, 192] on p "Organize, investigate, command the facts, and take control of your case faster …" at bounding box center [662, 197] width 249 height 41
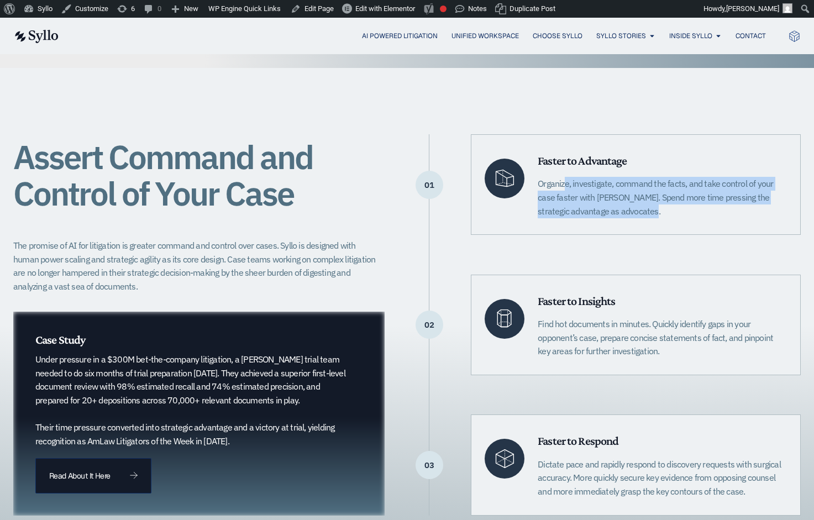
drag, startPoint x: 632, startPoint y: 214, endPoint x: 539, endPoint y: 188, distance: 96.9
click at [539, 188] on p "Organize, investigate, command the facts, and take control of your case faster …" at bounding box center [662, 197] width 249 height 41
copy p "Organize, investigate, command the facts, and take control of your case faster …"
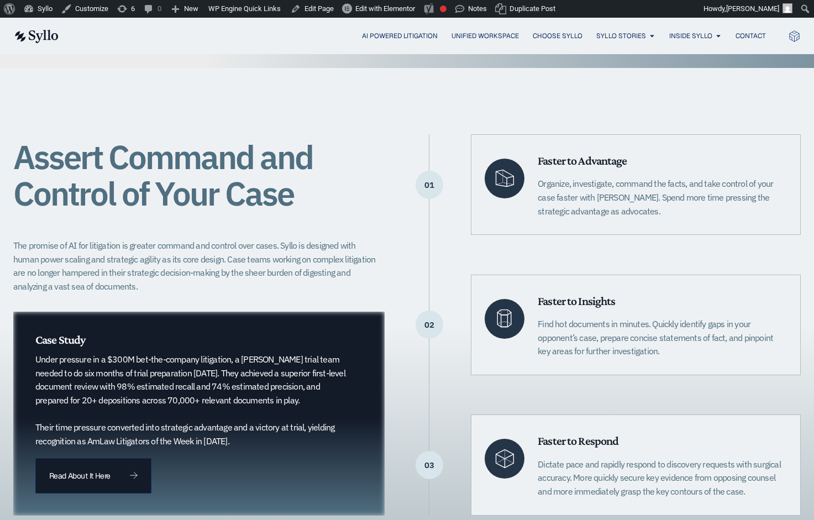
click at [707, 281] on div "Faster to Insights Find hot documents in minutes. Quickly identify gaps in your…" at bounding box center [636, 325] width 330 height 101
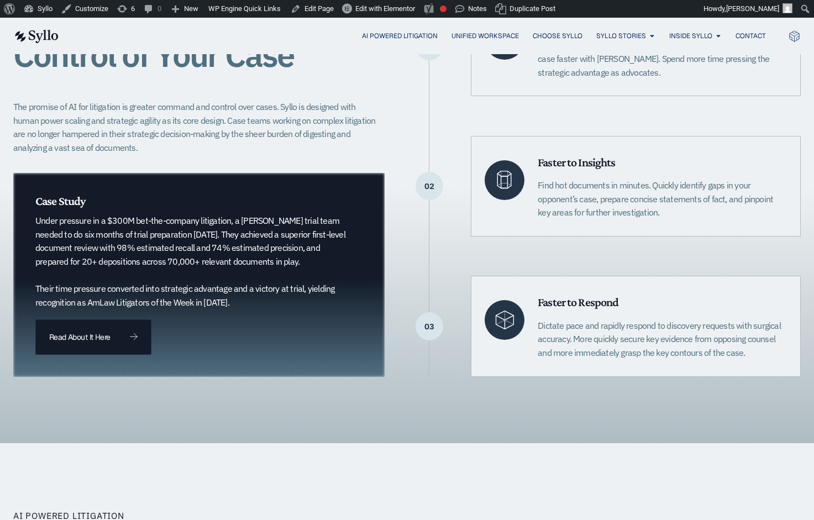
scroll to position [320, 0]
drag, startPoint x: 745, startPoint y: 356, endPoint x: 535, endPoint y: 116, distance: 318.7
click at [535, 116] on div "01 Faster to Advantage Organize, investigate, command the facts, and take contr…" at bounding box center [615, 185] width 372 height 381
copy div "Faster to Insights Find hot documents in minutes. Quickly identify gaps in your…"
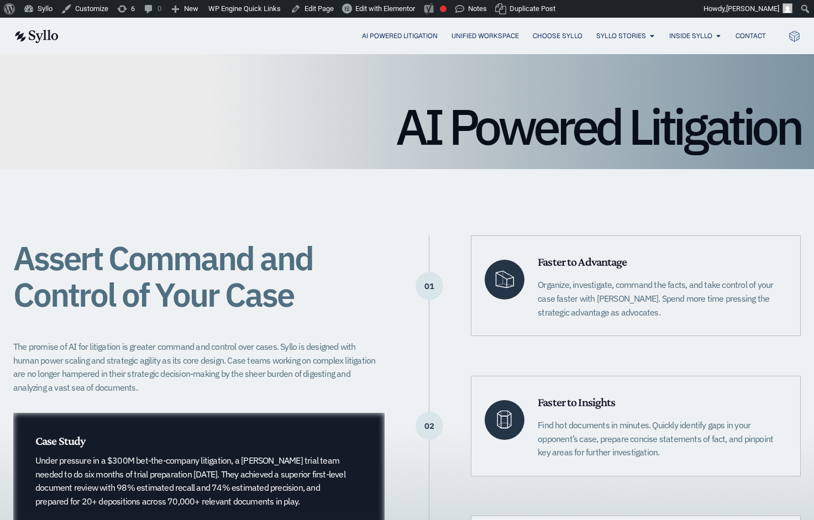
scroll to position [0, 0]
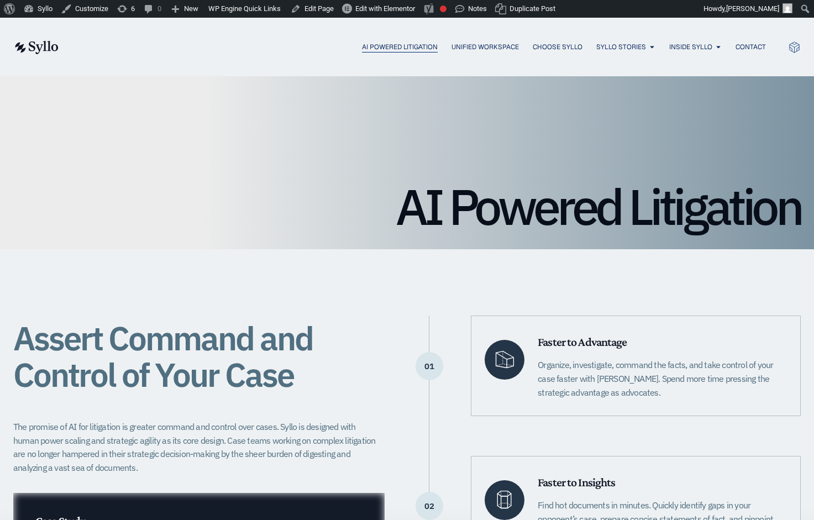
click at [375, 46] on span "AI Powered Litigation" at bounding box center [400, 47] width 76 height 10
click at [51, 44] on img at bounding box center [35, 47] width 45 height 13
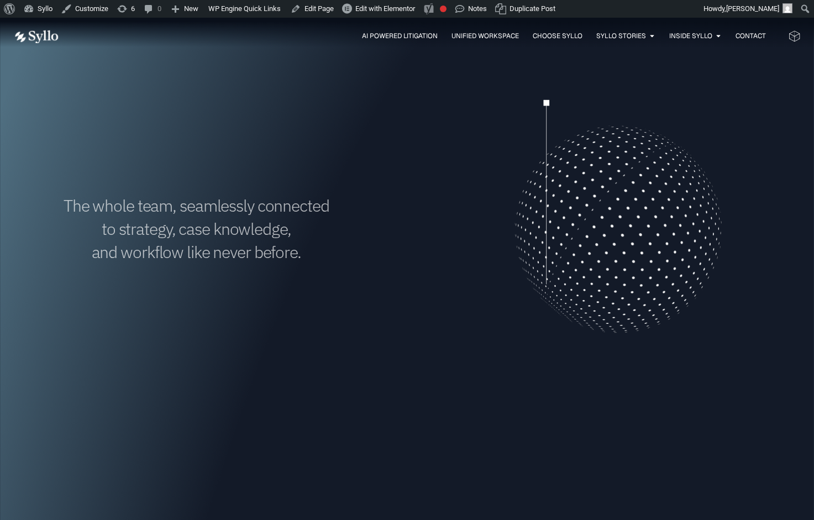
scroll to position [389, 0]
